Goal: Transaction & Acquisition: Purchase product/service

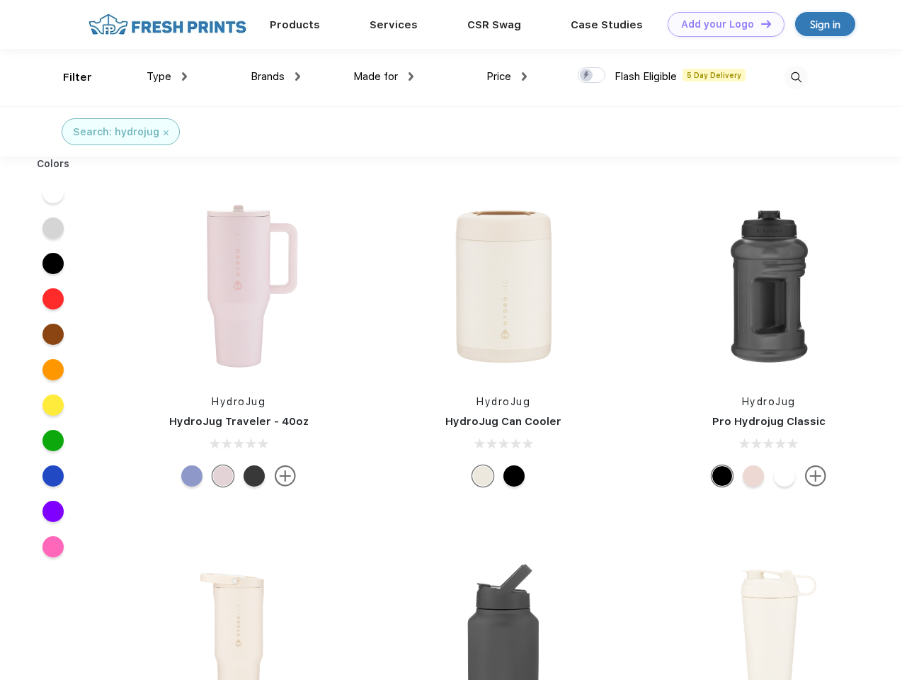
scroll to position [1, 0]
click at [721, 24] on link "Add your Logo Design Tool" at bounding box center [726, 24] width 117 height 25
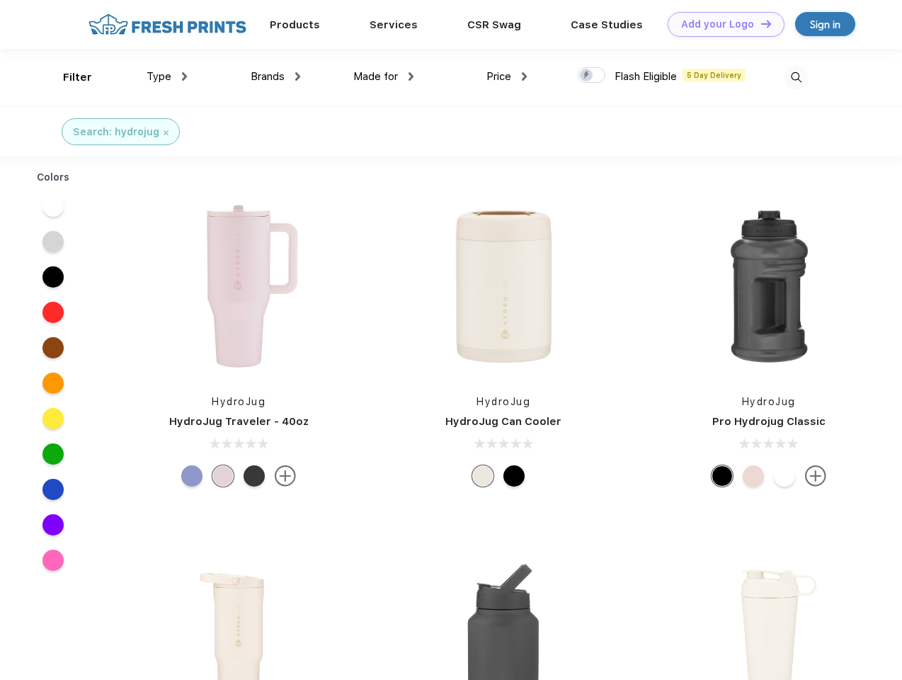
click at [0, 0] on div "Design Tool" at bounding box center [0, 0] width 0 height 0
click at [760, 23] on link "Add your Logo Design Tool" at bounding box center [726, 24] width 117 height 25
click at [68, 77] on div "Filter" at bounding box center [77, 77] width 29 height 16
click at [167, 76] on span "Type" at bounding box center [159, 76] width 25 height 13
click at [275, 76] on span "Brands" at bounding box center [268, 76] width 34 height 13
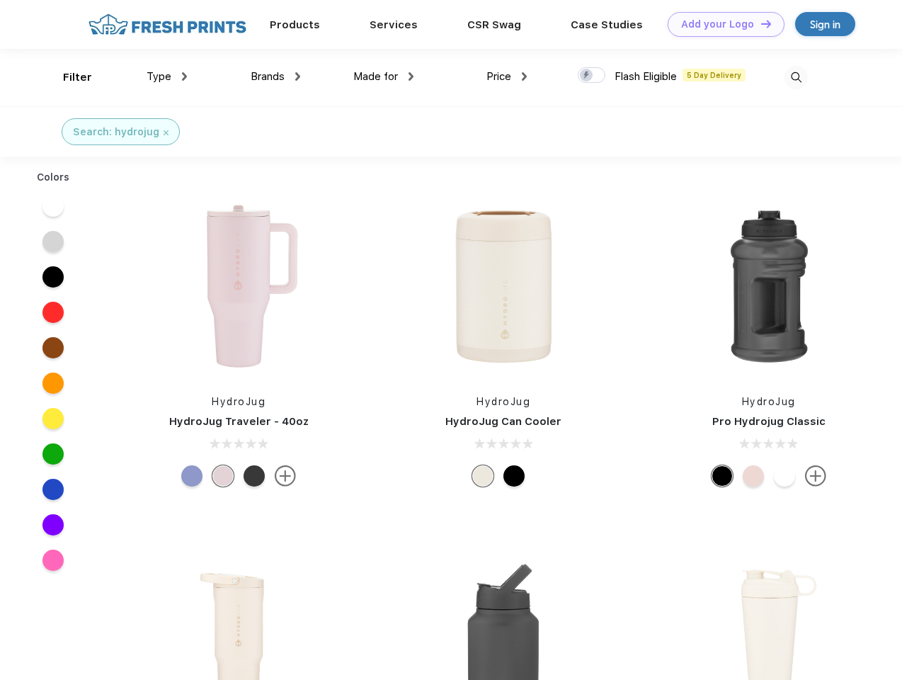
click at [384, 76] on span "Made for" at bounding box center [375, 76] width 45 height 13
click at [507, 76] on span "Price" at bounding box center [499, 76] width 25 height 13
click at [592, 76] on div at bounding box center [592, 75] width 28 height 16
click at [587, 76] on input "checkbox" at bounding box center [582, 71] width 9 height 9
click at [796, 77] on img at bounding box center [796, 77] width 23 height 23
